Goal: Task Accomplishment & Management: Use online tool/utility

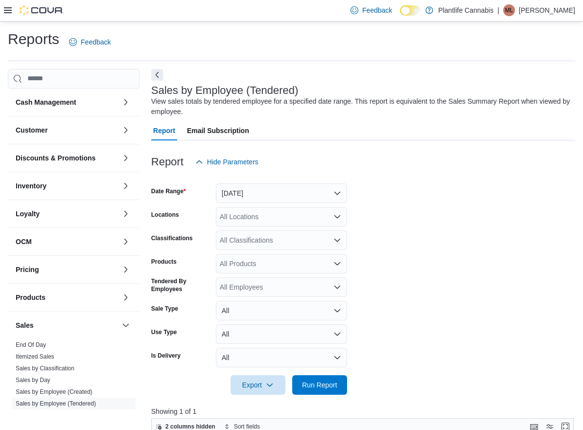
click at [337, 240] on icon "Open list of options" at bounding box center [337, 240] width 8 height 8
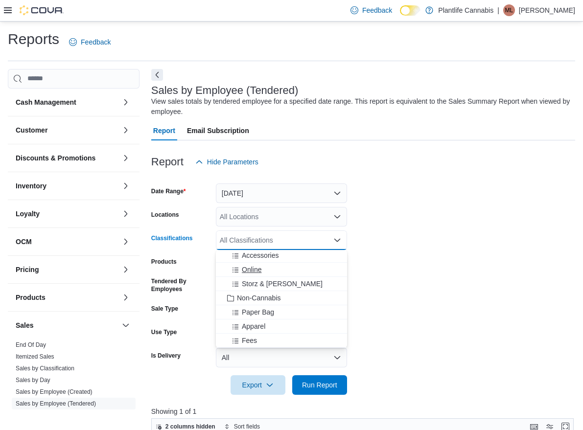
scroll to position [140, 0]
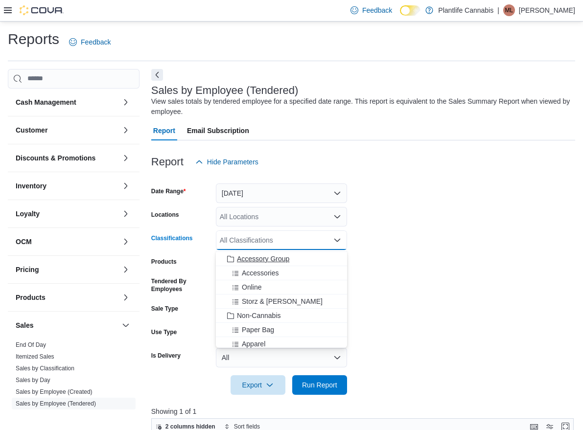
click at [278, 262] on span "Accessory Group" at bounding box center [263, 259] width 52 height 10
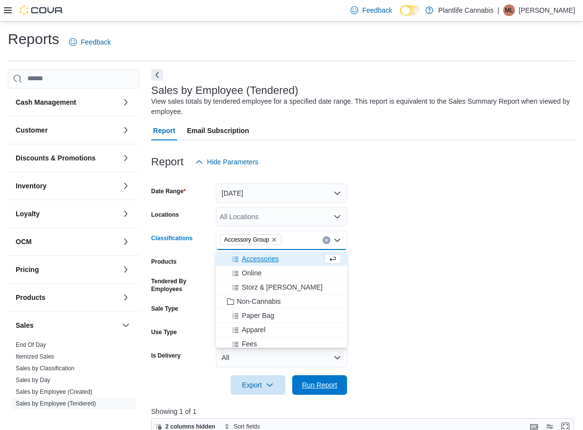
click at [307, 382] on span "Run Report" at bounding box center [319, 385] width 35 height 10
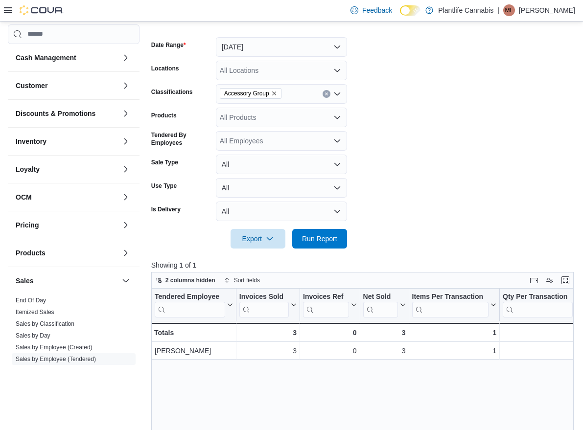
scroll to position [112, 0]
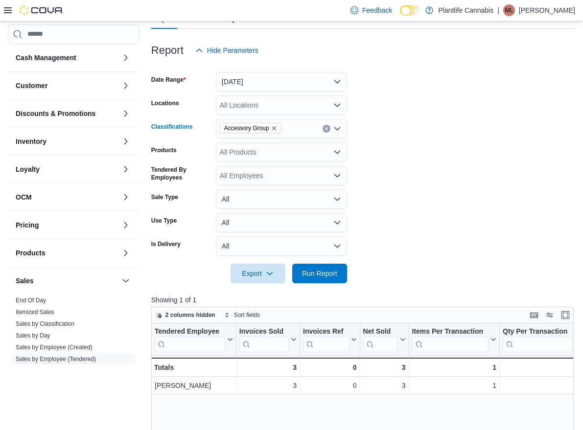
click at [277, 127] on icon "Remove Accessory Group from selection in this group" at bounding box center [274, 128] width 6 height 6
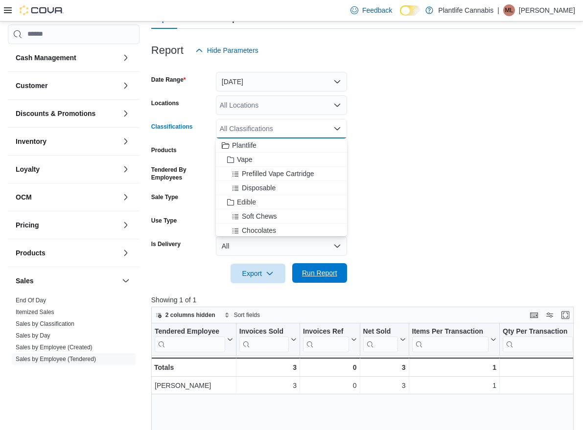
click at [333, 270] on span "Run Report" at bounding box center [319, 273] width 35 height 10
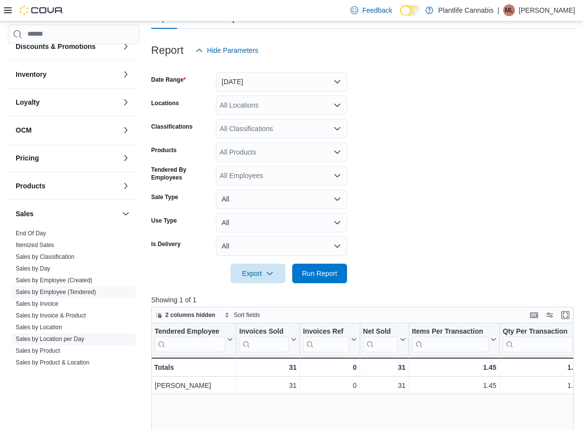
scroll to position [71, 0]
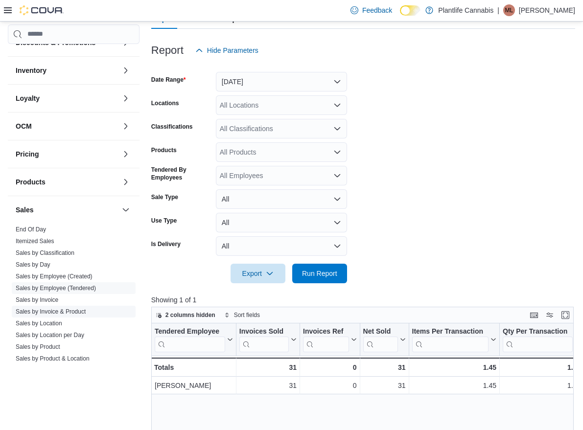
click at [74, 311] on link "Sales by Invoice & Product" at bounding box center [51, 311] width 70 height 7
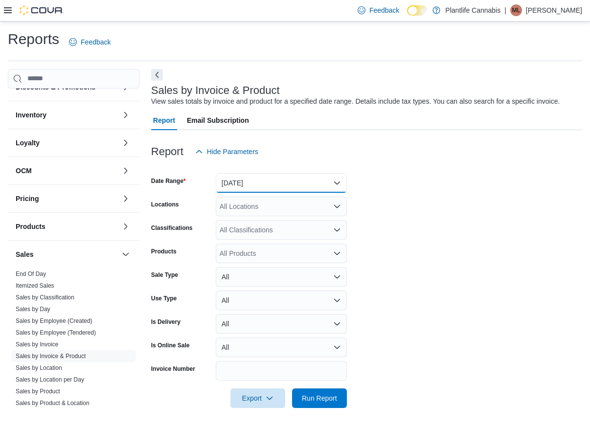
click at [293, 184] on button "[DATE]" at bounding box center [281, 183] width 131 height 20
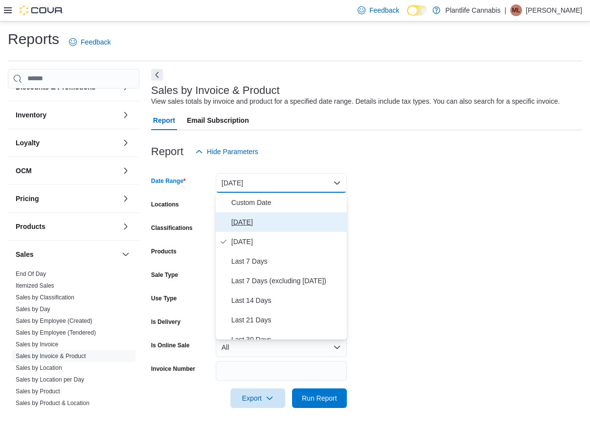
click at [263, 221] on span "[DATE]" at bounding box center [287, 222] width 112 height 12
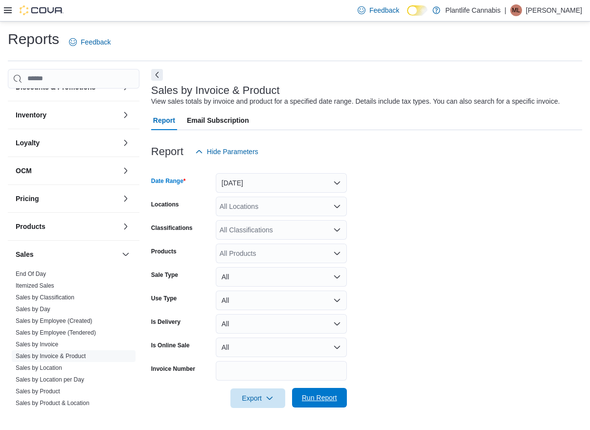
click at [329, 396] on span "Run Report" at bounding box center [319, 398] width 35 height 10
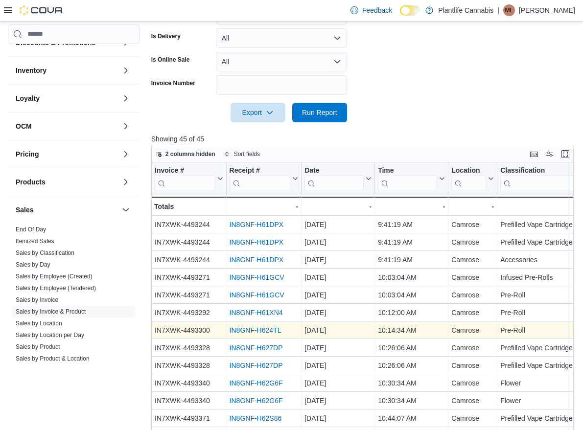
scroll to position [353, 0]
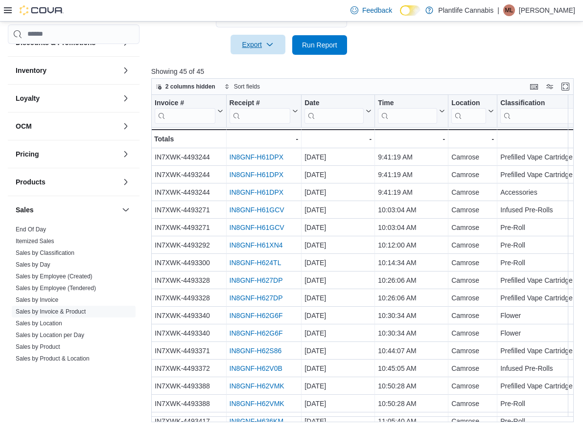
click at [280, 48] on button "Export" at bounding box center [257, 45] width 55 height 20
click at [271, 72] on button "Export to Excel" at bounding box center [258, 65] width 56 height 20
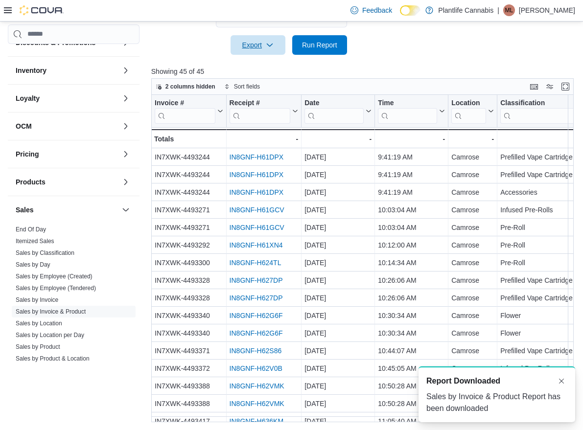
scroll to position [0, 0]
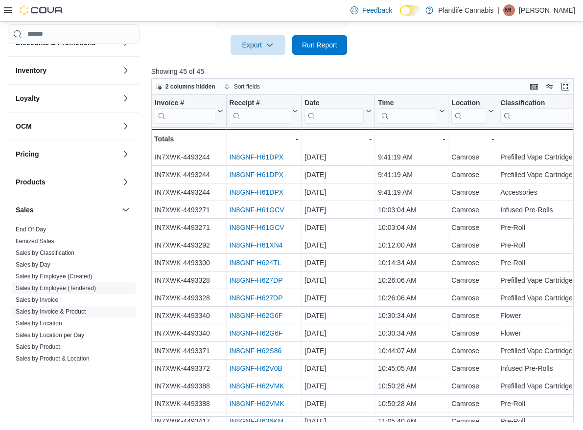
click at [42, 289] on link "Sales by Employee (Tendered)" at bounding box center [56, 288] width 80 height 7
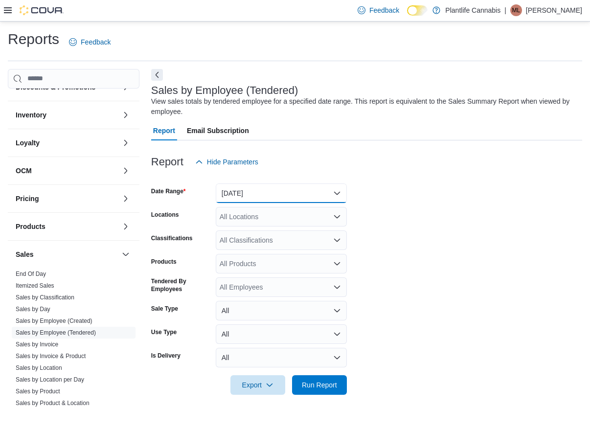
click at [237, 199] on button "[DATE]" at bounding box center [281, 193] width 131 height 20
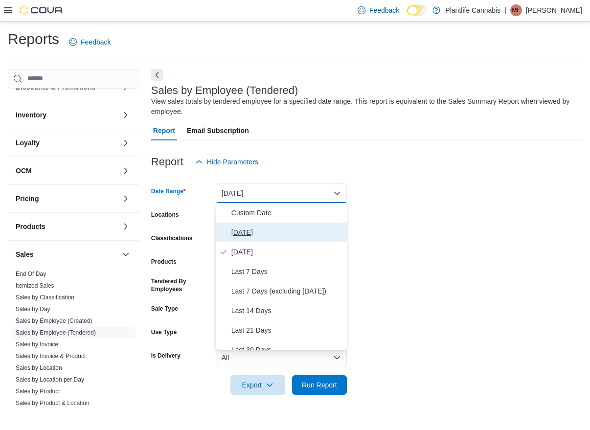
click at [244, 230] on span "[DATE]" at bounding box center [287, 233] width 112 height 12
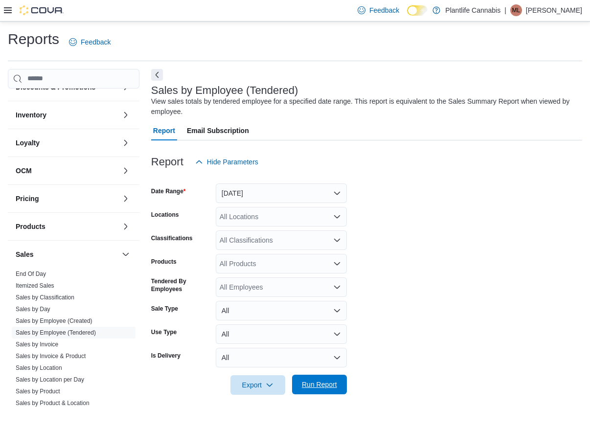
click at [312, 382] on span "Run Report" at bounding box center [319, 385] width 35 height 10
